Goal: Transaction & Acquisition: Purchase product/service

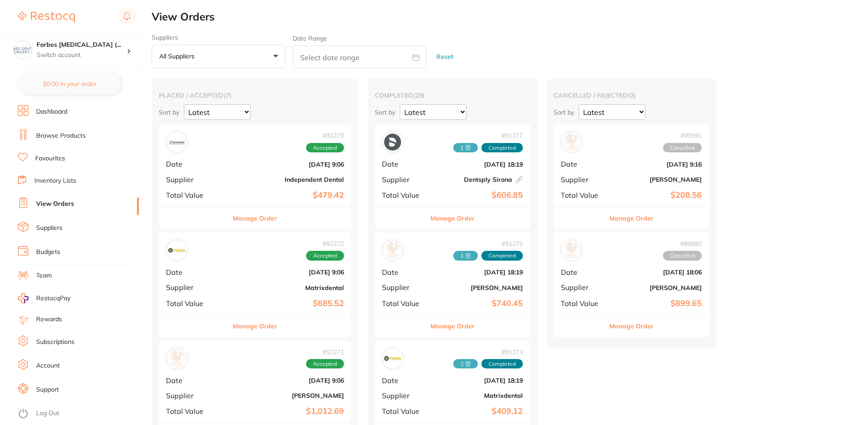
click at [440, 169] on div "# 91277 1 Completed Date [DATE] 18:19 Supplier Dentsply [GEOGRAPHIC_DATA] This …" at bounding box center [452, 165] width 155 height 83
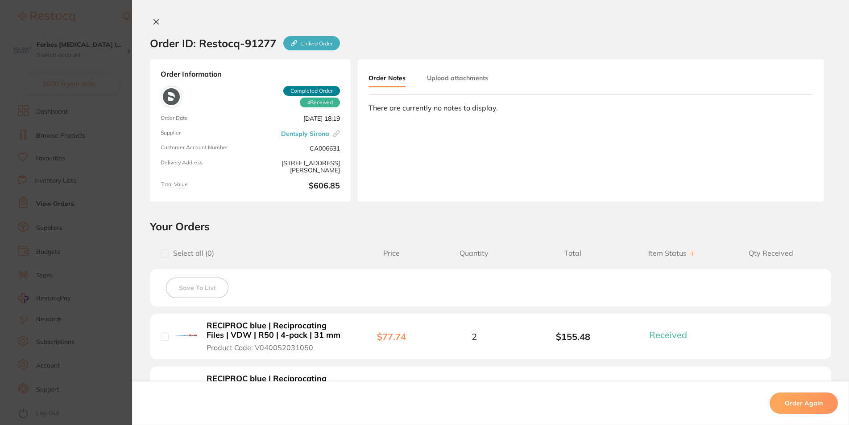
click at [99, 182] on section "Order ID: Restocq- 91277 Linked Order Order Information 4 Received Completed Or…" at bounding box center [424, 212] width 849 height 425
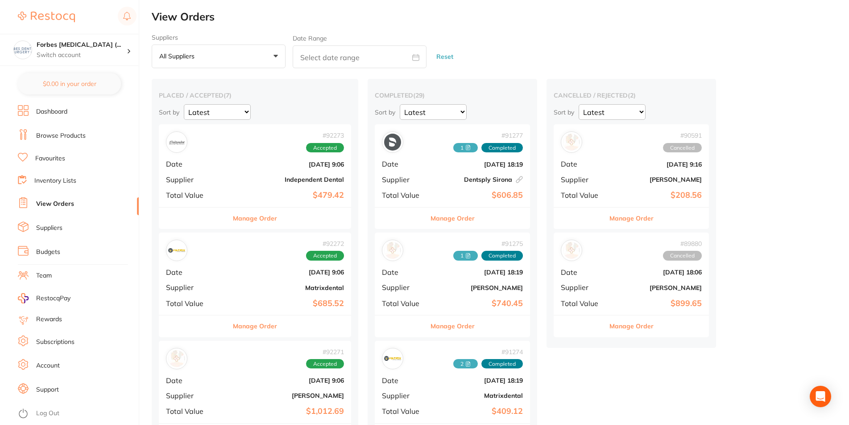
click at [75, 136] on link "Browse Products" at bounding box center [61, 136] width 50 height 9
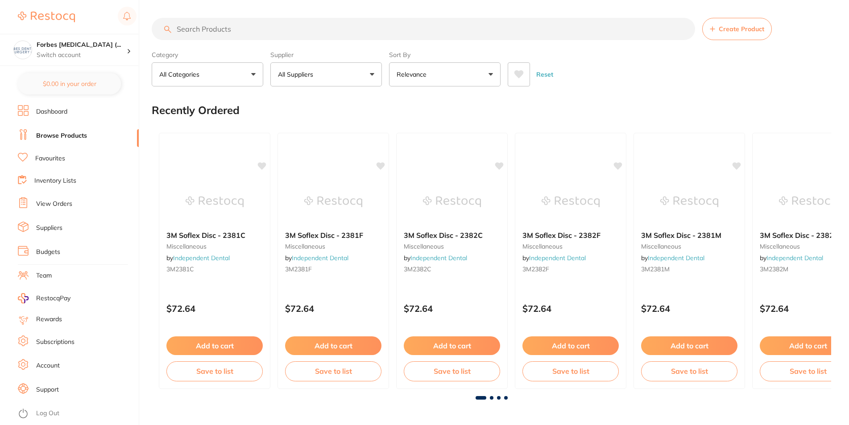
click at [44, 162] on li "Favourites" at bounding box center [78, 159] width 121 height 12
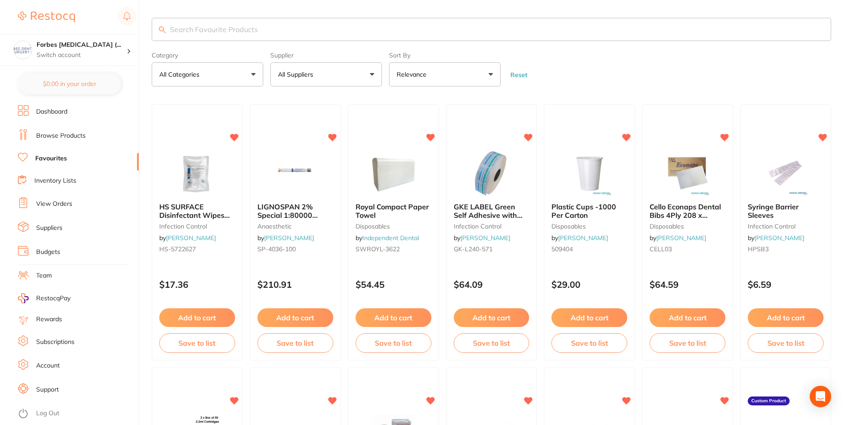
click at [216, 33] on input "search" at bounding box center [491, 29] width 679 height 23
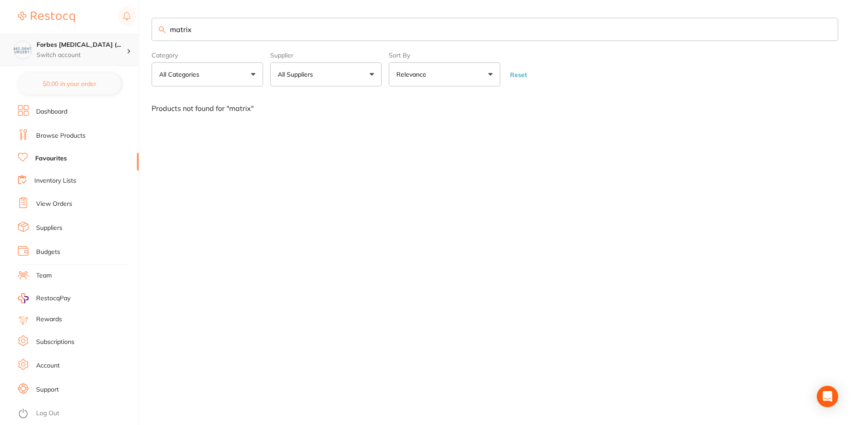
drag, startPoint x: 212, startPoint y: 25, endPoint x: 128, endPoint y: 37, distance: 84.7
click at [152, 37] on input "matrix" at bounding box center [495, 29] width 687 height 23
type input "wingless"
click at [74, 140] on li "Browse Products" at bounding box center [78, 135] width 121 height 13
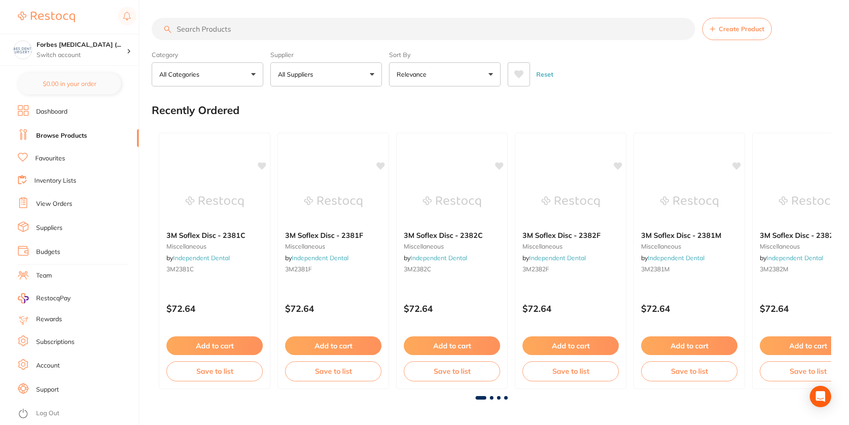
click at [222, 31] on input "search" at bounding box center [423, 29] width 543 height 22
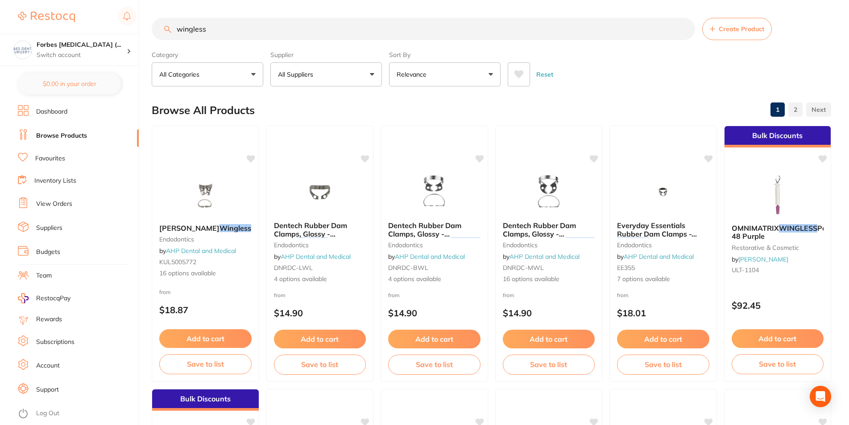
click at [247, 31] on input "wingless" at bounding box center [423, 29] width 543 height 22
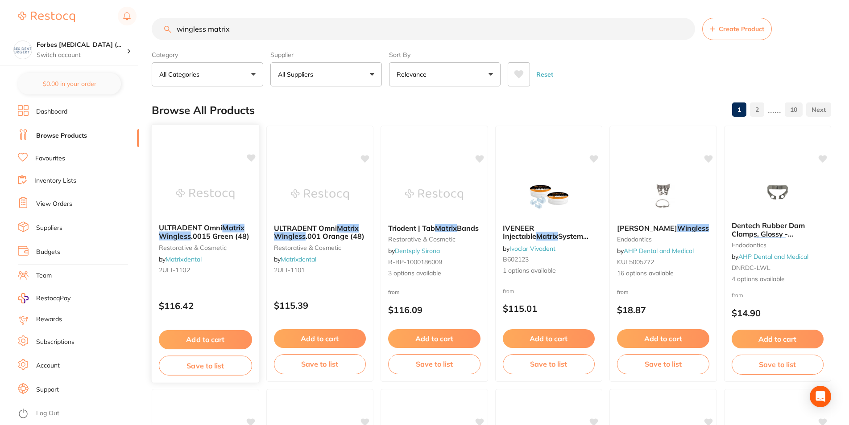
click at [215, 203] on img at bounding box center [205, 194] width 58 height 45
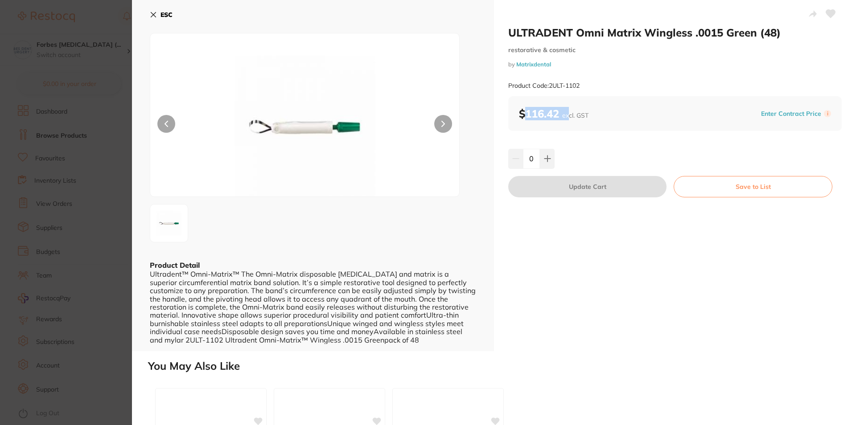
drag, startPoint x: 523, startPoint y: 112, endPoint x: 570, endPoint y: 114, distance: 46.4
click at [570, 114] on b "$116.42 excl. GST" at bounding box center [554, 113] width 70 height 13
drag, startPoint x: 571, startPoint y: 117, endPoint x: 561, endPoint y: 116, distance: 10.3
click at [562, 116] on span "excl. GST" at bounding box center [575, 115] width 26 height 8
click at [77, 135] on section "ULTRADENT Omni Matrix Wingless .0015 Green (48) restorative & cosmetic by Matri…" at bounding box center [428, 212] width 856 height 425
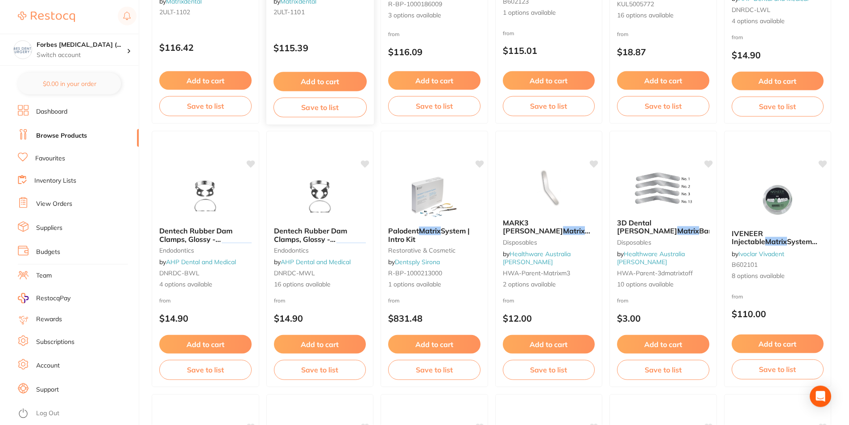
scroll to position [275, 0]
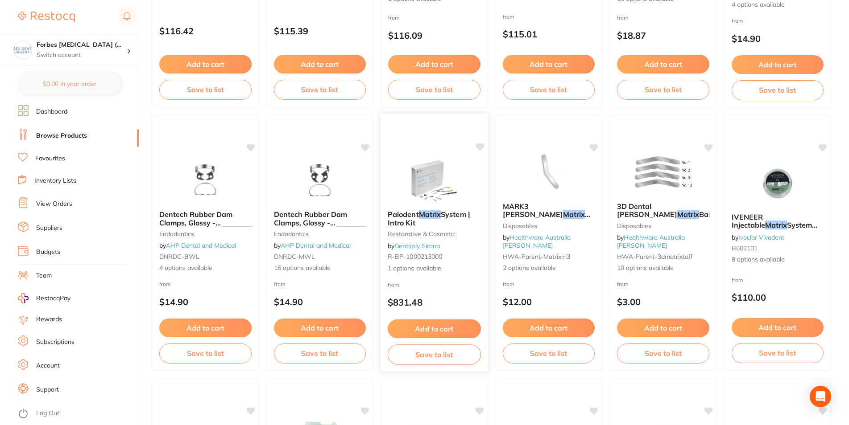
click at [419, 183] on img at bounding box center [434, 180] width 58 height 45
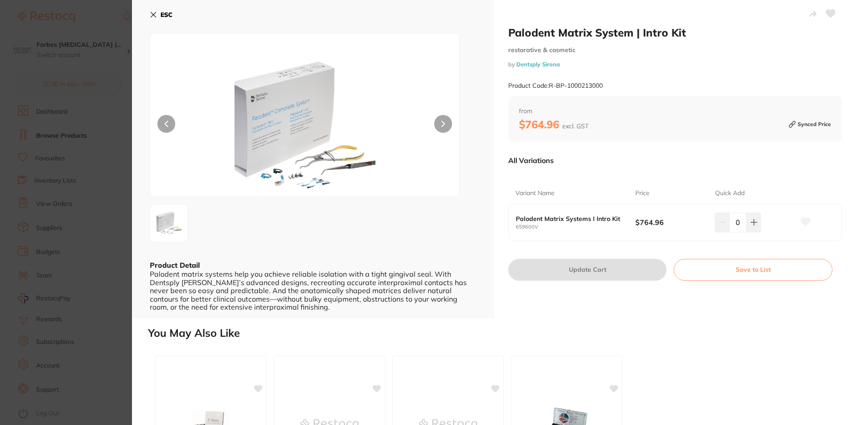
drag, startPoint x: 91, startPoint y: 237, endPoint x: 122, endPoint y: 195, distance: 51.9
click at [91, 236] on section "Palodent Matrix System | Intro Kit restorative & cosmetic by Dentsply Sirona Pr…" at bounding box center [428, 212] width 856 height 425
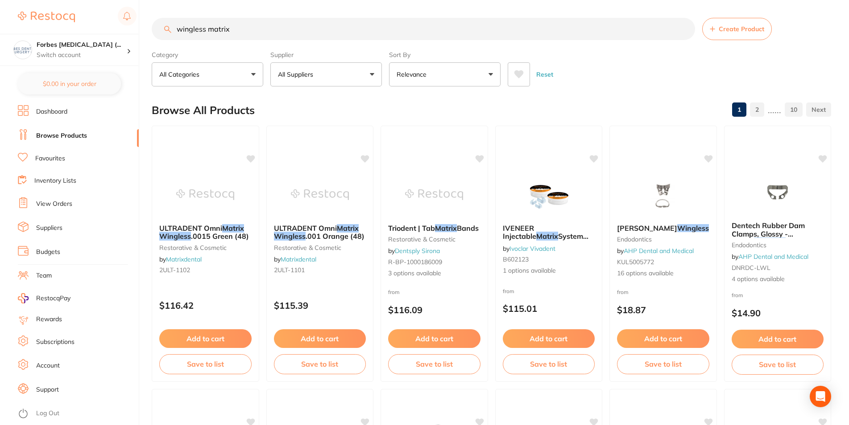
click at [263, 35] on input "wingless matrix" at bounding box center [423, 29] width 543 height 22
drag, startPoint x: 147, startPoint y: 38, endPoint x: 125, endPoint y: 42, distance: 21.8
click at [152, 40] on input "wingless matrix" at bounding box center [423, 29] width 543 height 22
type input "palodent"
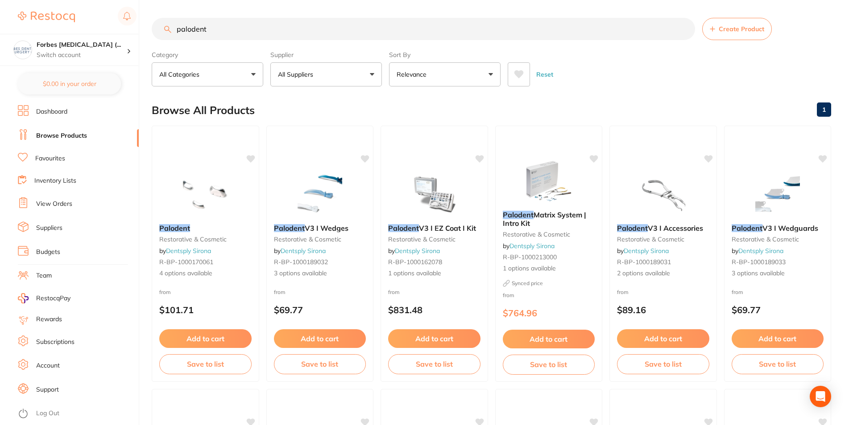
click at [300, 72] on p "All Suppliers" at bounding box center [297, 74] width 39 height 9
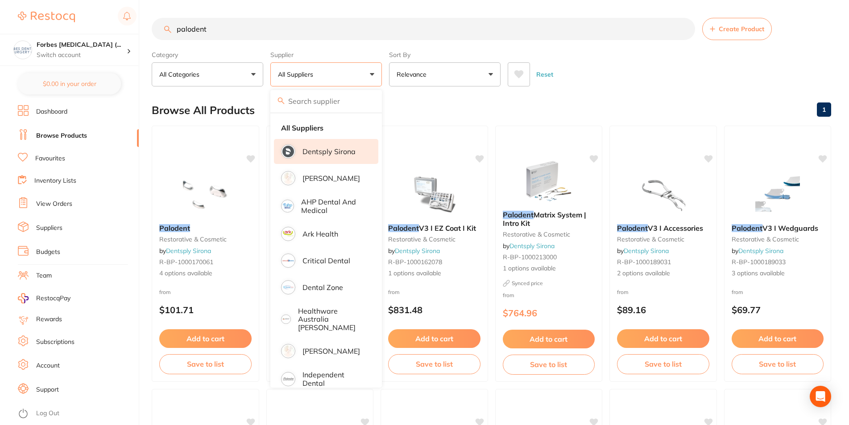
click at [307, 155] on p "Dentsply Sirona" at bounding box center [328, 152] width 53 height 8
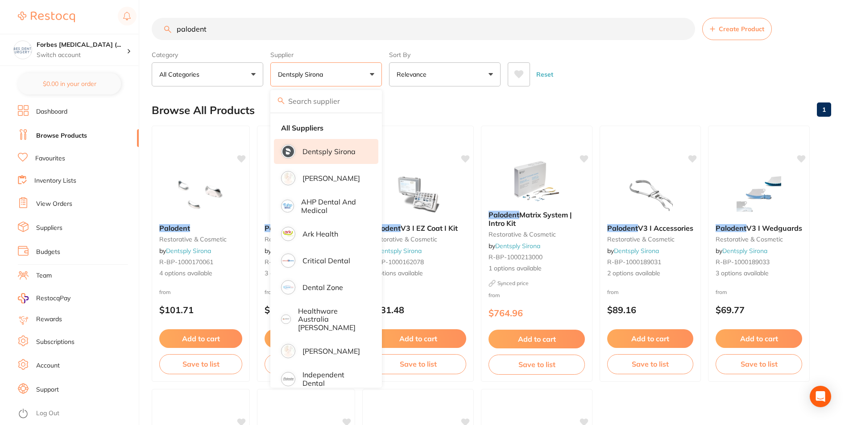
click at [621, 35] on input "palodent" at bounding box center [423, 29] width 543 height 22
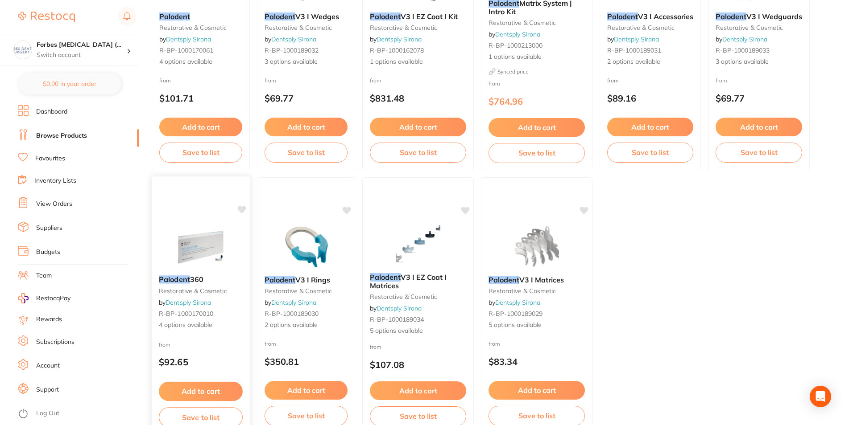
scroll to position [227, 0]
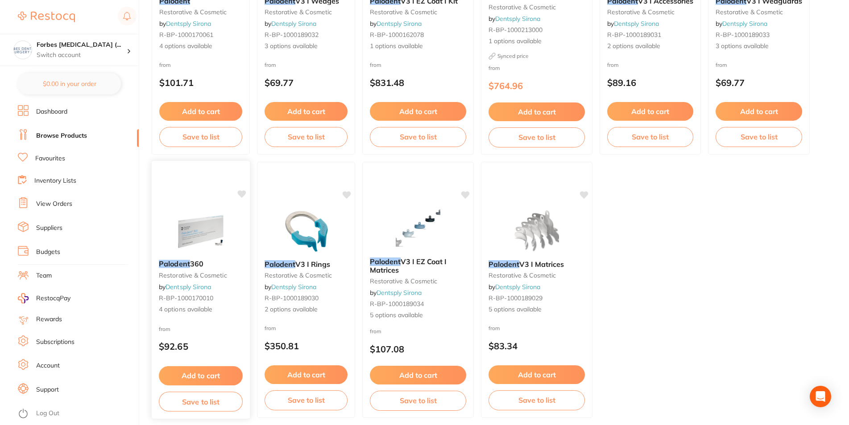
click at [203, 251] on img at bounding box center [200, 230] width 58 height 45
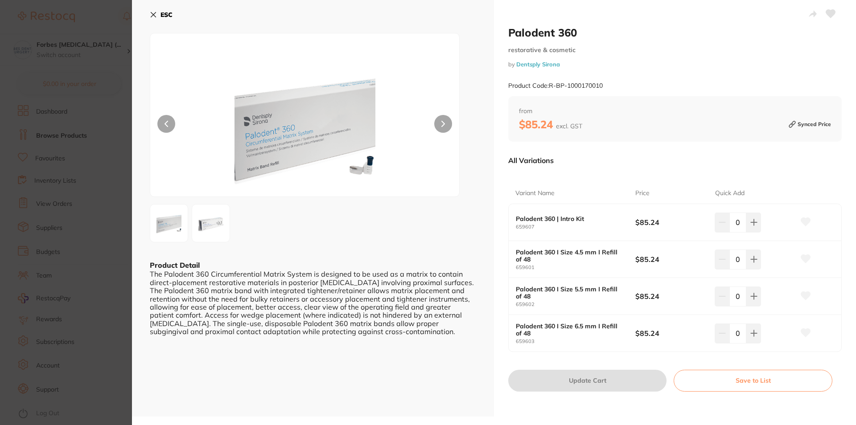
click at [111, 254] on section "Palodent 360 restorative & cosmetic by Dentsply Sirona Product Code: R-BP-10001…" at bounding box center [428, 212] width 856 height 425
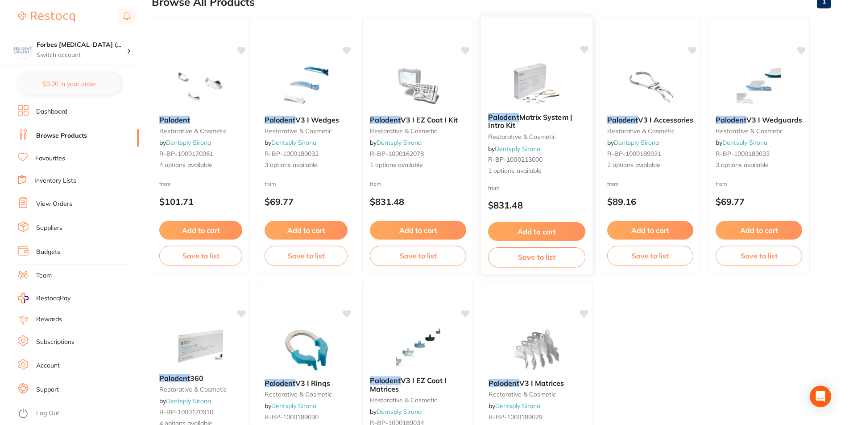
scroll to position [136, 0]
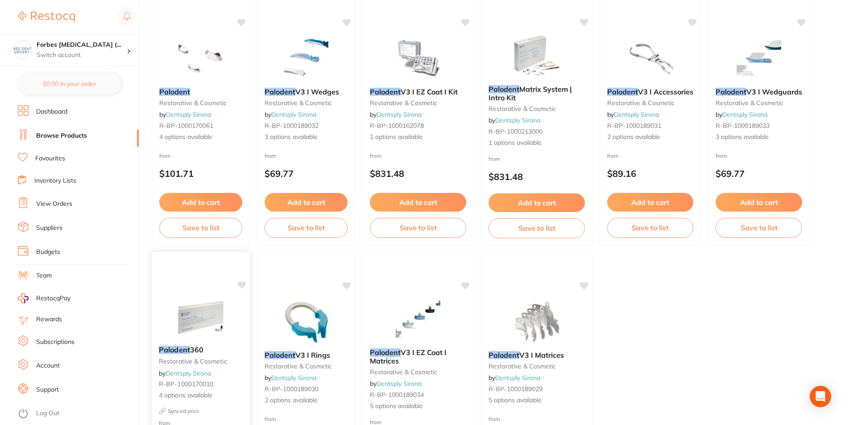
click at [225, 302] on img at bounding box center [200, 316] width 58 height 45
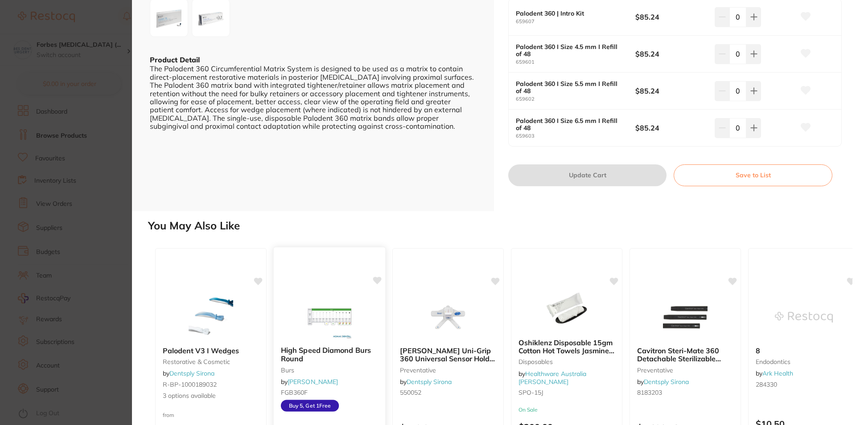
scroll to position [296, 0]
